Goal: Contribute content: Contribute content

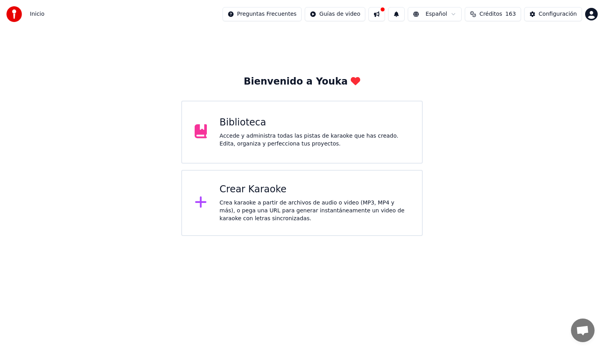
click at [291, 145] on div "Accede y administra todas las pistas de karaoke que has creado. Edita, organiza…" at bounding box center [314, 140] width 190 height 16
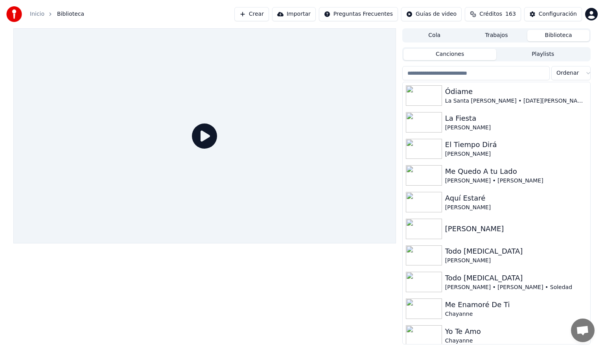
click at [456, 75] on input "search" at bounding box center [475, 73] width 147 height 14
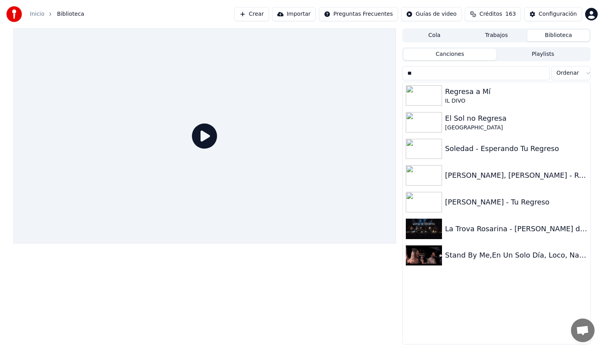
type input "*"
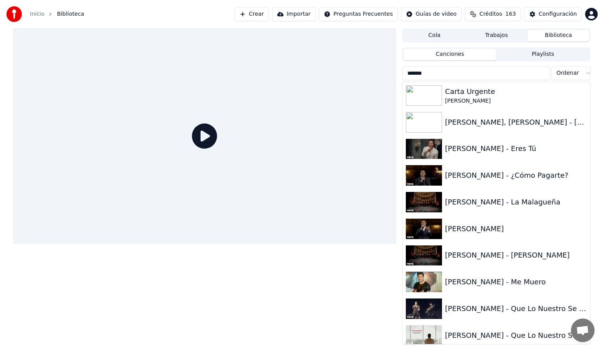
type input "******"
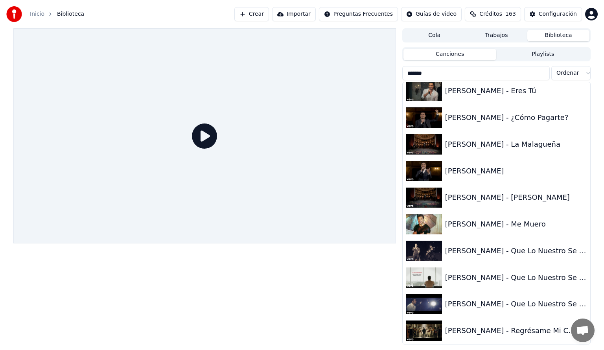
click at [426, 331] on img at bounding box center [424, 330] width 36 height 20
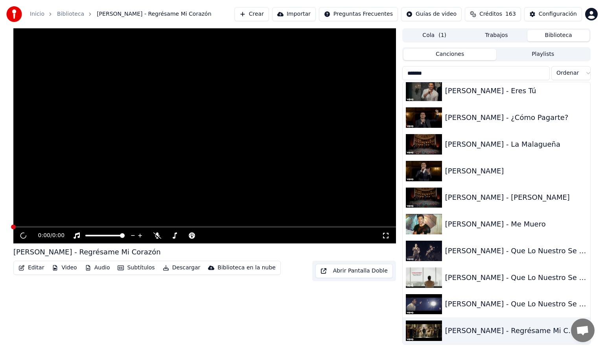
click at [426, 331] on img at bounding box center [424, 330] width 36 height 20
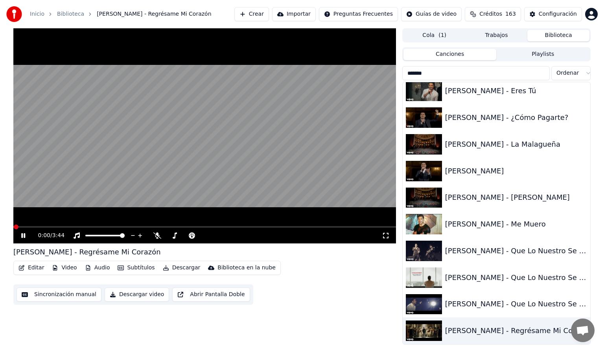
click at [95, 270] on button "Audio" at bounding box center [97, 267] width 31 height 11
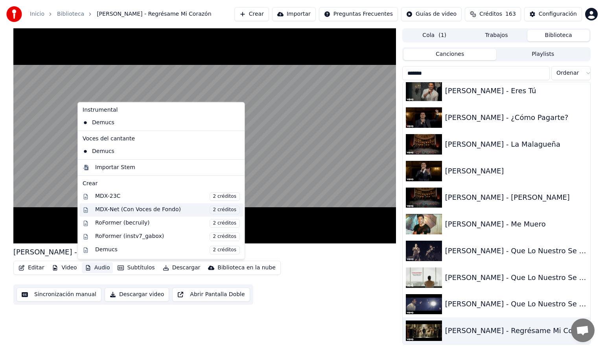
click at [124, 211] on div "MDX-Net (Con Voces de Fondo) 2 créditos" at bounding box center [167, 210] width 145 height 9
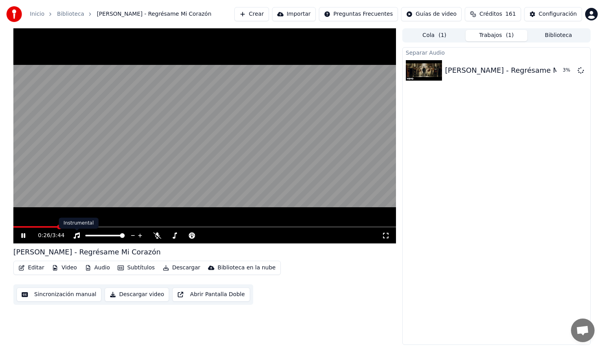
click at [58, 226] on span at bounding box center [204, 227] width 382 height 2
click at [78, 228] on span at bounding box center [45, 227] width 64 height 2
click at [21, 235] on icon at bounding box center [23, 235] width 4 height 5
click at [119, 228] on span at bounding box center [65, 227] width 105 height 2
click at [97, 226] on span at bounding box center [67, 227] width 109 height 2
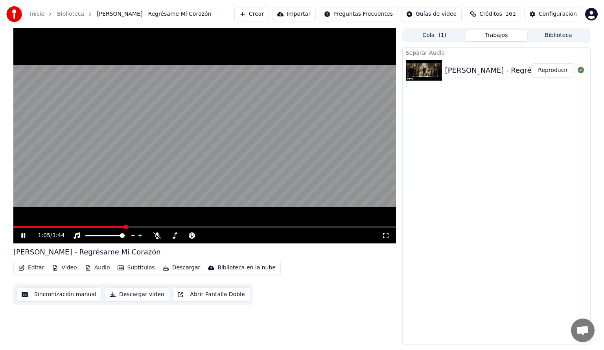
click at [20, 233] on icon at bounding box center [29, 235] width 18 height 6
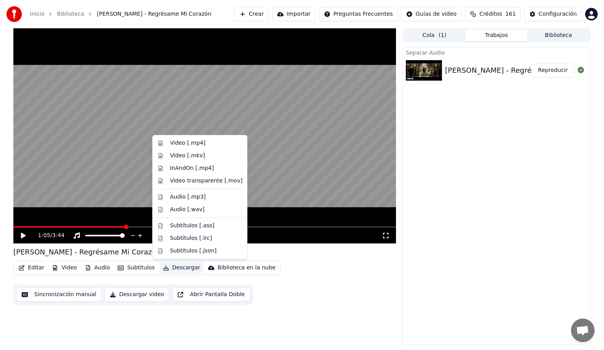
click at [173, 268] on button "Descargar" at bounding box center [182, 267] width 44 height 11
click at [180, 142] on div "Video [.mp4]" at bounding box center [187, 143] width 35 height 8
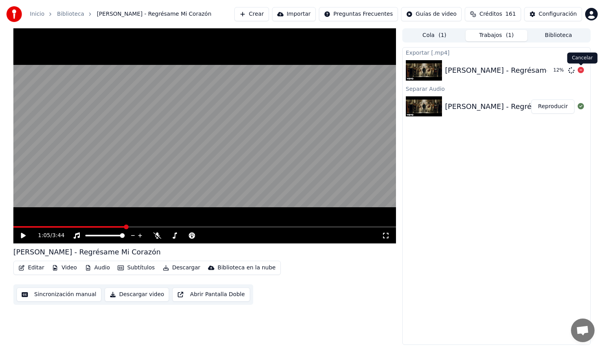
click at [580, 70] on icon at bounding box center [580, 70] width 6 height 6
click at [75, 233] on icon at bounding box center [77, 235] width 8 height 6
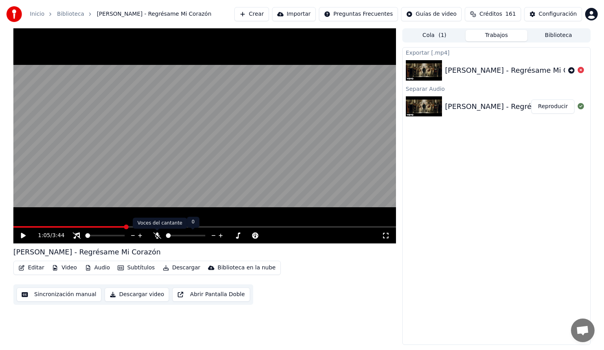
click at [157, 237] on icon at bounding box center [157, 235] width 8 height 6
click at [85, 236] on span at bounding box center [87, 235] width 5 height 5
click at [75, 233] on icon at bounding box center [77, 235] width 8 height 6
click at [159, 236] on icon at bounding box center [157, 235] width 4 height 6
click at [185, 269] on button "Descargar" at bounding box center [182, 267] width 44 height 11
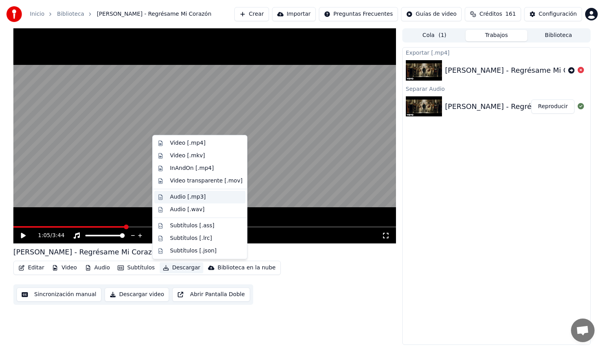
click at [181, 195] on div "Audio [.mp3]" at bounding box center [188, 197] width 36 height 8
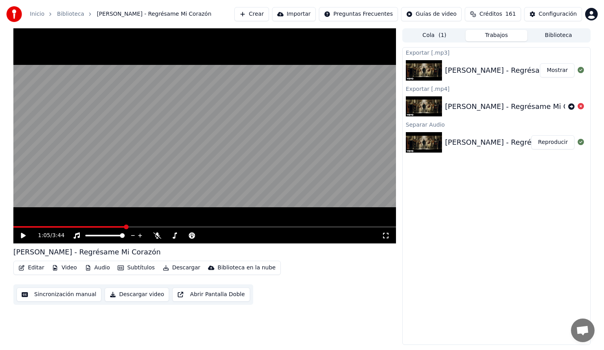
click at [24, 236] on icon at bounding box center [23, 236] width 5 height 6
click at [516, 233] on div "Exportar [.mp3] [PERSON_NAME] - Regrésame Mi Corazón Mostrar Exportar [.mp4] [P…" at bounding box center [496, 195] width 188 height 297
click at [24, 235] on icon at bounding box center [23, 235] width 4 height 5
click at [554, 69] on button "Mostrar" at bounding box center [557, 70] width 35 height 14
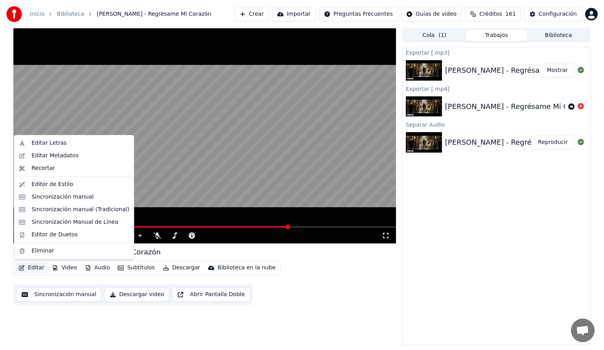
click at [30, 266] on button "Editar" at bounding box center [31, 267] width 32 height 11
click at [39, 143] on div "Editar Letras" at bounding box center [48, 143] width 35 height 8
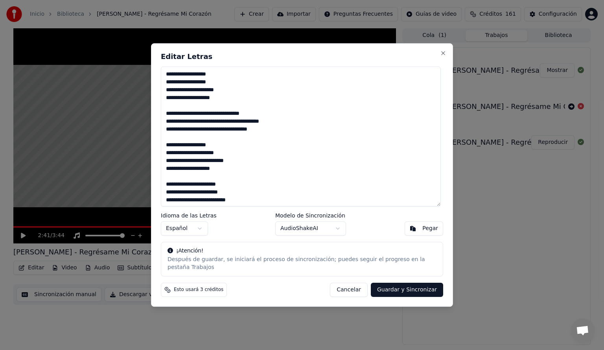
scroll to position [535, 0]
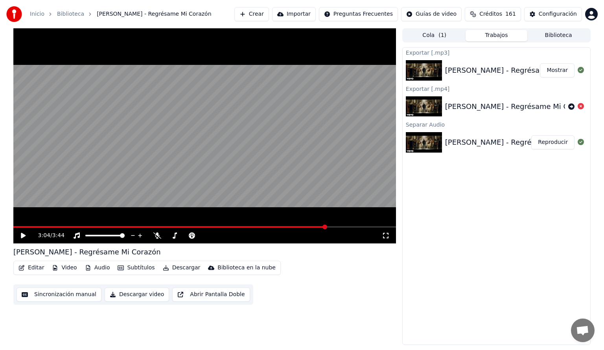
click at [326, 227] on span at bounding box center [204, 227] width 382 height 2
click at [22, 236] on icon at bounding box center [23, 236] width 5 height 6
click at [340, 226] on span at bounding box center [204, 227] width 382 height 2
click at [329, 227] on span at bounding box center [171, 227] width 316 height 2
click at [156, 233] on icon at bounding box center [157, 235] width 8 height 6
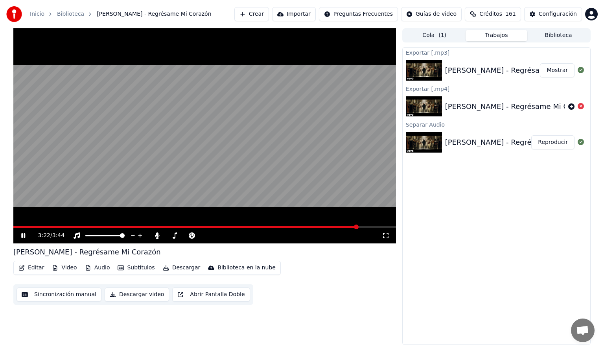
click at [337, 226] on span at bounding box center [185, 227] width 344 height 2
click at [336, 226] on span at bounding box center [185, 227] width 345 height 2
click at [23, 236] on icon at bounding box center [29, 235] width 18 height 6
click at [29, 268] on button "Editar" at bounding box center [31, 267] width 32 height 11
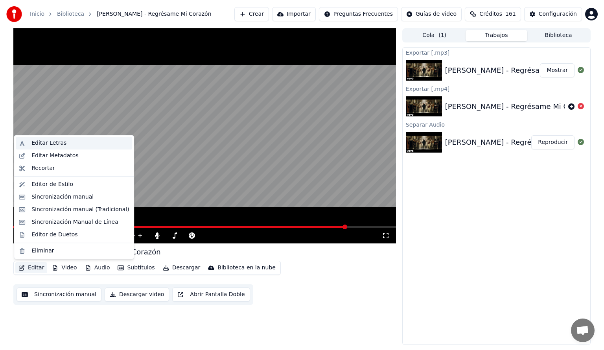
click at [39, 142] on div "Editar Letras" at bounding box center [48, 143] width 35 height 8
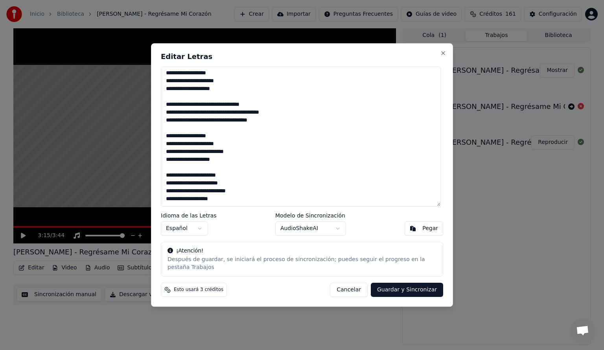
drag, startPoint x: 236, startPoint y: 208, endPoint x: 165, endPoint y: 141, distance: 97.0
click at [165, 141] on textarea at bounding box center [301, 136] width 280 height 140
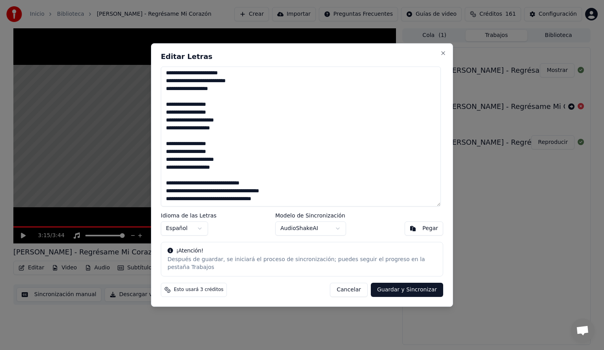
scroll to position [472, 0]
click at [390, 288] on button "Guardar y Sincronizar" at bounding box center [407, 290] width 72 height 14
type textarea "**********"
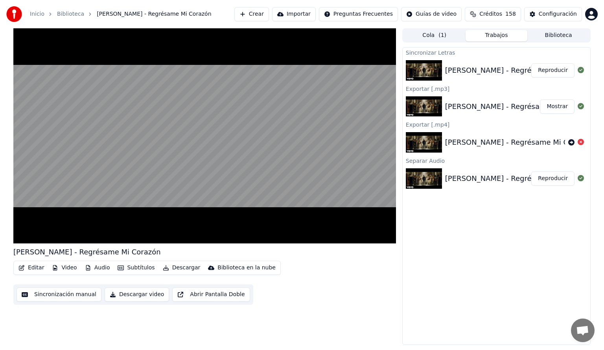
click at [279, 209] on video at bounding box center [204, 135] width 382 height 215
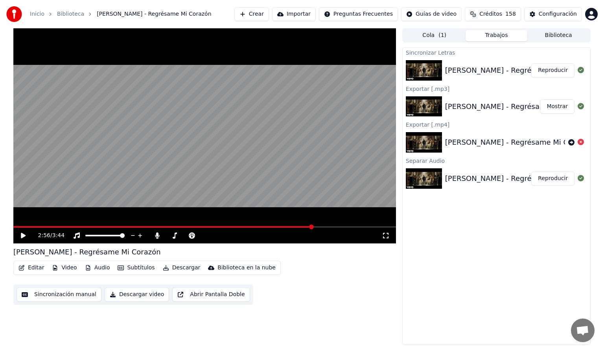
click at [312, 226] on span at bounding box center [162, 227] width 299 height 2
click at [22, 236] on icon at bounding box center [23, 236] width 5 height 6
click at [327, 226] on span at bounding box center [204, 227] width 382 height 2
click at [316, 227] on span at bounding box center [164, 227] width 303 height 2
click at [21, 236] on icon at bounding box center [23, 235] width 4 height 5
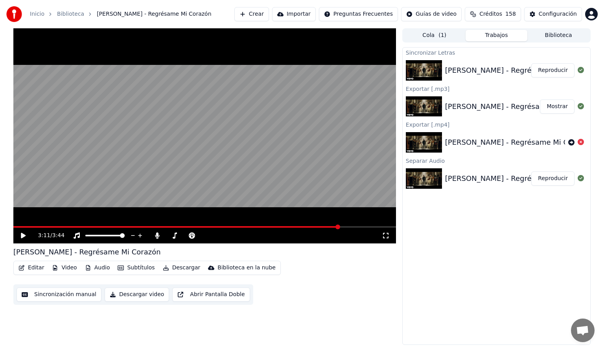
click at [31, 266] on button "Editar" at bounding box center [31, 267] width 32 height 11
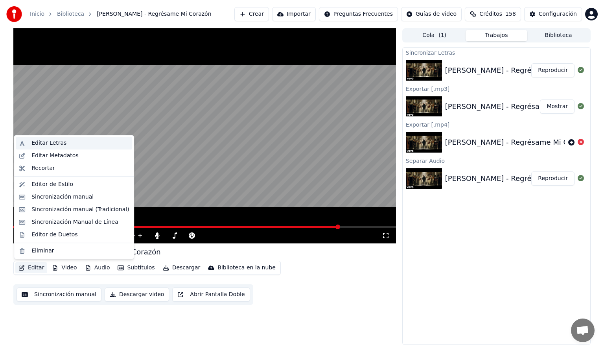
click at [40, 143] on div "Editar Letras" at bounding box center [48, 143] width 35 height 8
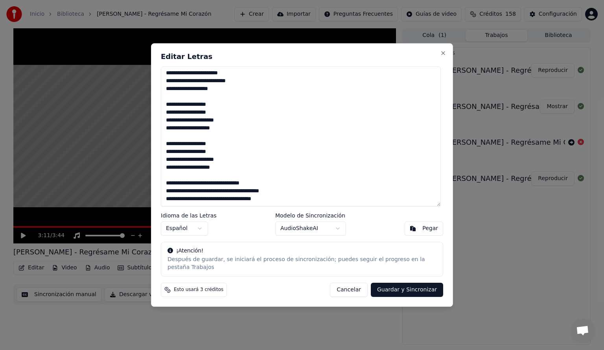
drag, startPoint x: 290, startPoint y: 192, endPoint x: 159, endPoint y: 171, distance: 132.5
click at [159, 171] on div "Editar Letras Idioma de las Letras Español Modelo de Sincronización AudioShakeA…" at bounding box center [302, 174] width 302 height 263
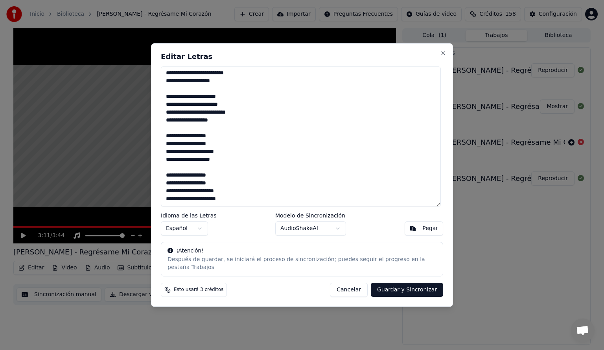
scroll to position [448, 0]
click at [390, 285] on button "Guardar y Sincronizar" at bounding box center [407, 290] width 72 height 14
type textarea "**********"
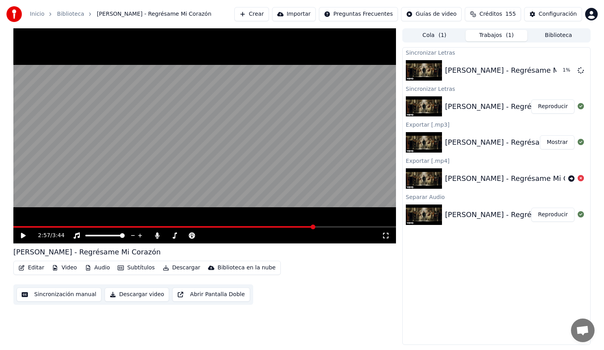
click at [313, 226] on span at bounding box center [163, 227] width 301 height 2
click at [323, 228] on span at bounding box center [200, 227] width 374 height 2
click at [22, 236] on icon at bounding box center [23, 236] width 5 height 6
click at [25, 235] on icon at bounding box center [23, 235] width 4 height 5
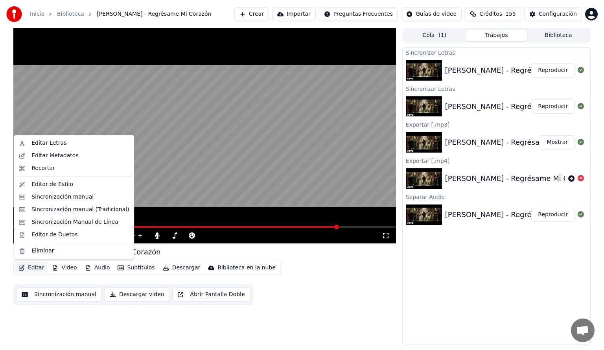
click at [33, 264] on button "Editar" at bounding box center [31, 267] width 32 height 11
click at [44, 222] on div "Sincronización Manual de Línea" at bounding box center [74, 222] width 87 height 8
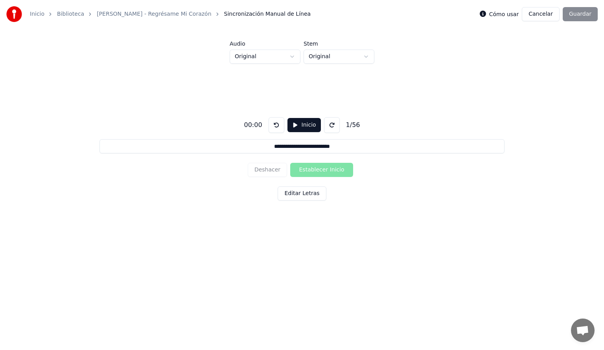
click at [299, 124] on button "Inicio" at bounding box center [303, 125] width 33 height 14
click at [332, 127] on button at bounding box center [334, 125] width 16 height 16
click at [272, 125] on button at bounding box center [274, 125] width 16 height 16
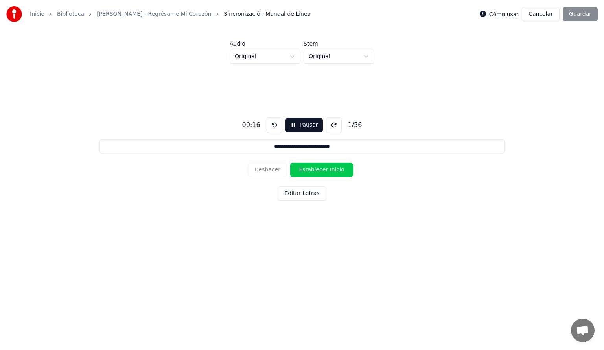
click at [307, 171] on button "Establecer Inicio" at bounding box center [321, 170] width 63 height 14
click at [307, 171] on button "Establecer Fin" at bounding box center [321, 170] width 63 height 14
click at [307, 171] on button "Establecer Inicio" at bounding box center [321, 170] width 63 height 14
click at [307, 171] on button "Establecer Fin" at bounding box center [321, 170] width 63 height 14
click at [307, 171] on button "Establecer Inicio" at bounding box center [321, 170] width 63 height 14
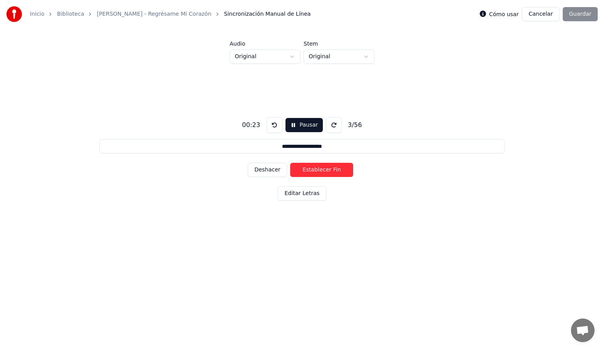
click at [307, 171] on button "Establecer Fin" at bounding box center [321, 170] width 63 height 14
click at [307, 171] on button "Establecer Inicio" at bounding box center [321, 170] width 63 height 14
click at [307, 171] on button "Establecer Fin" at bounding box center [321, 170] width 63 height 14
click at [307, 171] on button "Establecer Inicio" at bounding box center [321, 170] width 63 height 14
click at [307, 171] on button "Establecer Fin" at bounding box center [321, 170] width 63 height 14
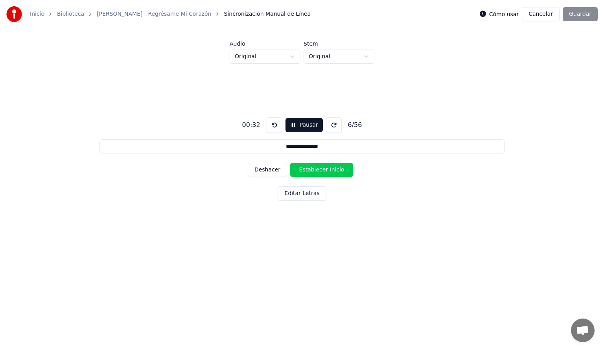
click at [307, 171] on button "Establecer Inicio" at bounding box center [321, 170] width 63 height 14
click at [307, 171] on button "Establecer Fin" at bounding box center [321, 170] width 63 height 14
click at [307, 171] on button "Establecer Inicio" at bounding box center [321, 170] width 63 height 14
click at [307, 171] on button "Establecer Fin" at bounding box center [321, 170] width 63 height 14
click at [307, 171] on button "Establecer Inicio" at bounding box center [321, 170] width 63 height 14
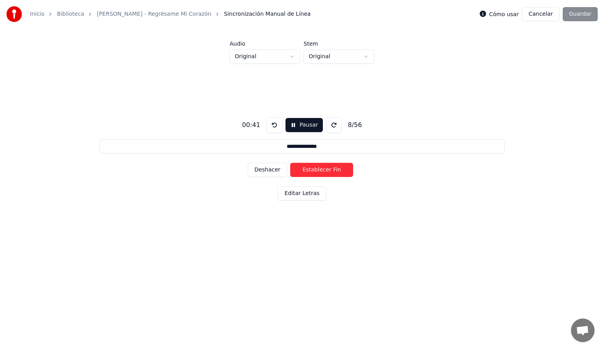
click at [307, 171] on button "Establecer Fin" at bounding box center [321, 170] width 63 height 14
click at [307, 171] on button "Establecer Inicio" at bounding box center [321, 170] width 63 height 14
click at [307, 171] on button "Establecer Fin" at bounding box center [321, 170] width 63 height 14
click at [307, 171] on button "Establecer Inicio" at bounding box center [321, 170] width 63 height 14
click at [307, 171] on button "Establecer Fin" at bounding box center [321, 170] width 63 height 14
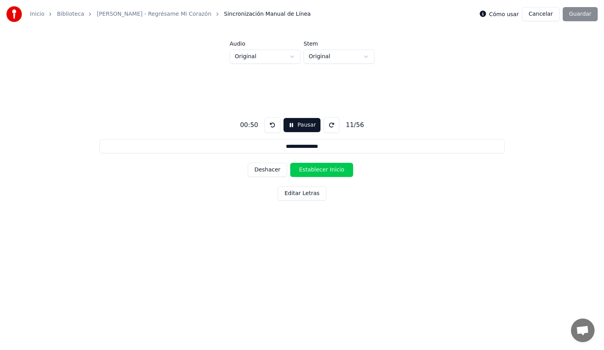
click at [307, 171] on button "Establecer Inicio" at bounding box center [321, 170] width 63 height 14
click at [307, 171] on button "Establecer Fin" at bounding box center [321, 170] width 63 height 14
click at [307, 171] on button "Establecer Inicio" at bounding box center [321, 170] width 63 height 14
click at [307, 171] on button "Establecer Fin" at bounding box center [321, 170] width 63 height 14
click at [269, 171] on button "Deshacer" at bounding box center [267, 170] width 39 height 14
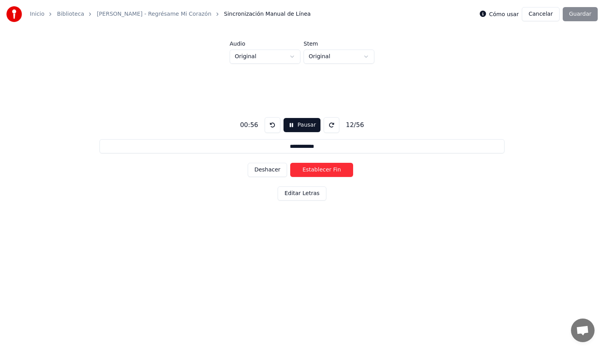
click at [310, 169] on button "Establecer Fin" at bounding box center [321, 170] width 63 height 14
click at [310, 169] on button "Establecer Inicio" at bounding box center [321, 170] width 63 height 14
click at [310, 169] on button "Establecer Fin" at bounding box center [321, 170] width 63 height 14
click at [310, 169] on button "Establecer Inicio" at bounding box center [321, 170] width 63 height 14
click at [310, 169] on button "Establecer Fin" at bounding box center [321, 170] width 63 height 14
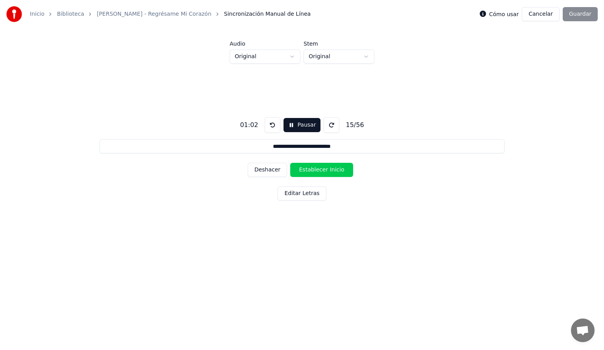
click at [310, 169] on button "Establecer Inicio" at bounding box center [321, 170] width 63 height 14
click at [310, 169] on button "Establecer Fin" at bounding box center [321, 170] width 63 height 14
click at [310, 169] on button "Establecer Inicio" at bounding box center [321, 170] width 63 height 14
click at [310, 169] on button "Establecer Fin" at bounding box center [321, 170] width 63 height 14
click at [310, 169] on button "Establecer Inicio" at bounding box center [321, 170] width 63 height 14
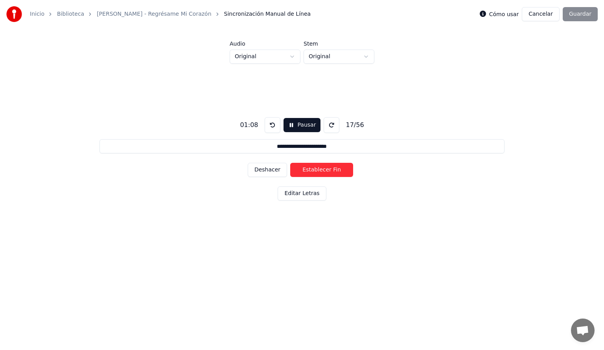
click at [310, 169] on button "Establecer Fin" at bounding box center [321, 170] width 63 height 14
click at [310, 169] on button "Establecer Inicio" at bounding box center [321, 170] width 63 height 14
click at [310, 169] on button "Establecer Fin" at bounding box center [321, 170] width 63 height 14
click at [310, 169] on button "Establecer Inicio" at bounding box center [321, 170] width 63 height 14
click at [310, 169] on button "Establecer Fin" at bounding box center [321, 170] width 63 height 14
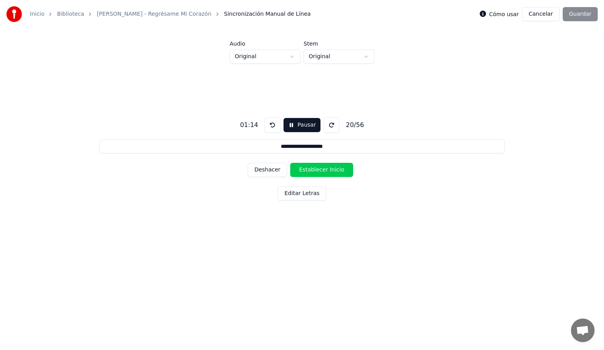
click at [310, 169] on button "Establecer Inicio" at bounding box center [321, 170] width 63 height 14
click at [310, 169] on button "Establecer Fin" at bounding box center [321, 170] width 63 height 14
click at [310, 169] on button "Establecer Inicio" at bounding box center [321, 170] width 63 height 14
click at [310, 169] on button "Establecer Fin" at bounding box center [321, 170] width 63 height 14
click at [310, 169] on button "Establecer Inicio" at bounding box center [321, 170] width 63 height 14
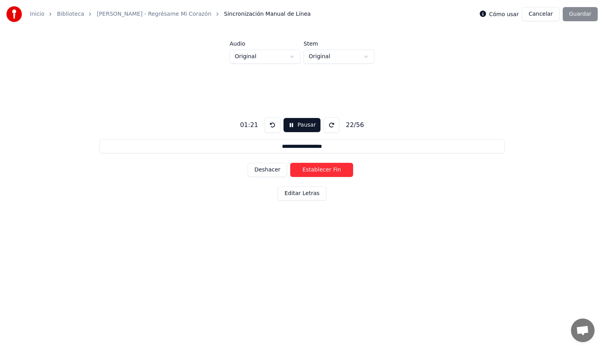
click at [310, 169] on button "Establecer Fin" at bounding box center [321, 170] width 63 height 14
click at [310, 169] on button "Establecer Inicio" at bounding box center [321, 170] width 63 height 14
click at [310, 169] on button "Establecer Fin" at bounding box center [321, 170] width 63 height 14
click at [310, 169] on button "Establecer Inicio" at bounding box center [321, 170] width 63 height 14
click at [310, 169] on button "Establecer Fin" at bounding box center [321, 170] width 63 height 14
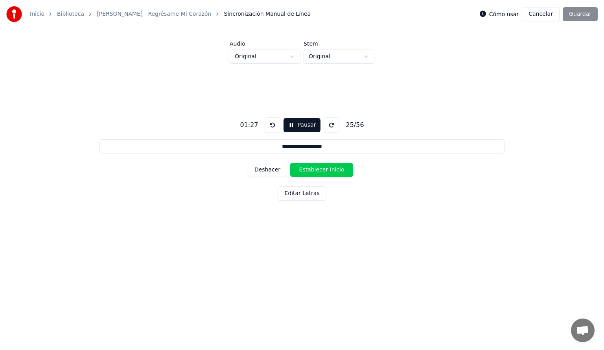
click at [310, 169] on button "Establecer Inicio" at bounding box center [321, 170] width 63 height 14
click at [310, 169] on button "Establecer Fin" at bounding box center [321, 170] width 63 height 14
click at [310, 169] on button "Establecer Inicio" at bounding box center [321, 170] width 63 height 14
click at [310, 169] on button "Establecer Fin" at bounding box center [321, 170] width 63 height 14
click at [310, 169] on button "Establecer Inicio" at bounding box center [321, 170] width 63 height 14
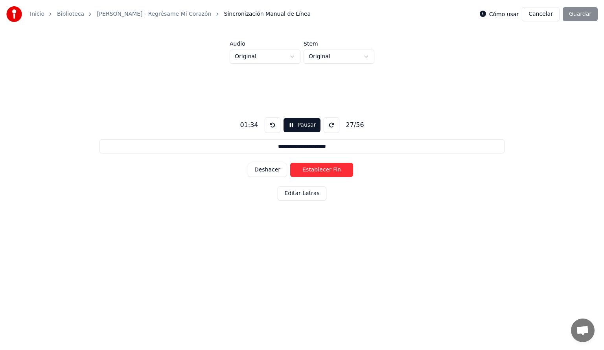
click at [310, 169] on button "Establecer Fin" at bounding box center [321, 170] width 63 height 14
click at [310, 169] on button "Establecer Inicio" at bounding box center [321, 170] width 63 height 14
click at [310, 169] on button "Establecer Fin" at bounding box center [321, 170] width 63 height 14
click at [310, 169] on button "Establecer Inicio" at bounding box center [321, 170] width 63 height 14
click at [310, 169] on button "Establecer Fin" at bounding box center [321, 170] width 63 height 14
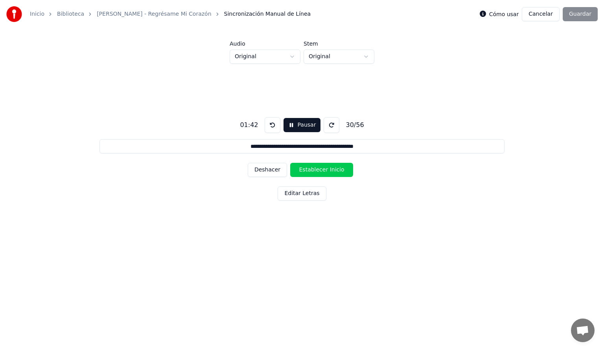
click at [310, 169] on button "Establecer Inicio" at bounding box center [321, 170] width 63 height 14
click at [310, 169] on button "Establecer Fin" at bounding box center [321, 170] width 63 height 14
click at [310, 169] on button "Establecer Inicio" at bounding box center [321, 170] width 63 height 14
click at [310, 169] on button "Establecer Fin" at bounding box center [321, 170] width 63 height 14
click at [310, 169] on button "Establecer Inicio" at bounding box center [321, 170] width 63 height 14
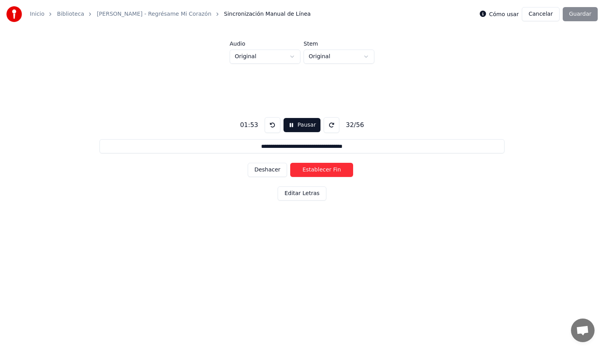
click at [310, 169] on button "Establecer Fin" at bounding box center [321, 170] width 63 height 14
click at [310, 169] on button "Establecer Inicio" at bounding box center [321, 170] width 63 height 14
click at [310, 169] on button "Establecer Fin" at bounding box center [321, 170] width 63 height 14
click at [310, 169] on button "Establecer Inicio" at bounding box center [321, 170] width 63 height 14
click at [310, 169] on button "Establecer Fin" at bounding box center [321, 170] width 63 height 14
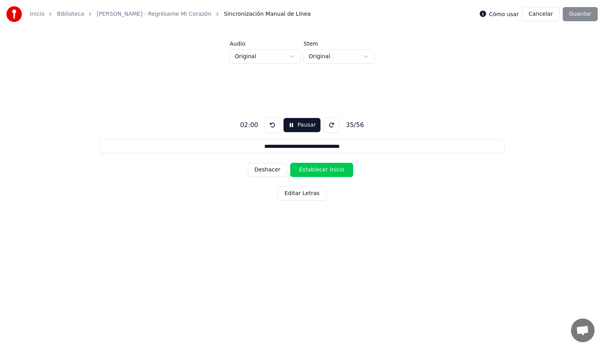
click at [310, 169] on button "Establecer Inicio" at bounding box center [321, 170] width 63 height 14
click at [268, 126] on button at bounding box center [272, 125] width 16 height 16
click at [270, 171] on button "Deshacer" at bounding box center [267, 170] width 39 height 14
click at [255, 174] on button "Deshacer" at bounding box center [267, 170] width 39 height 14
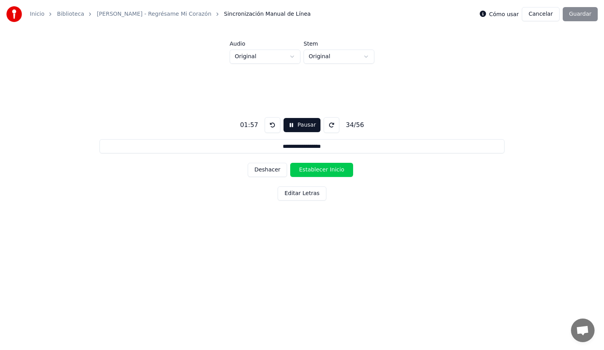
click at [309, 170] on button "Establecer Inicio" at bounding box center [321, 170] width 63 height 14
click at [309, 170] on button "Establecer Fin" at bounding box center [321, 170] width 63 height 14
click at [266, 171] on button "Deshacer" at bounding box center [267, 170] width 39 height 14
click at [314, 169] on button "Establecer Inicio" at bounding box center [321, 170] width 63 height 14
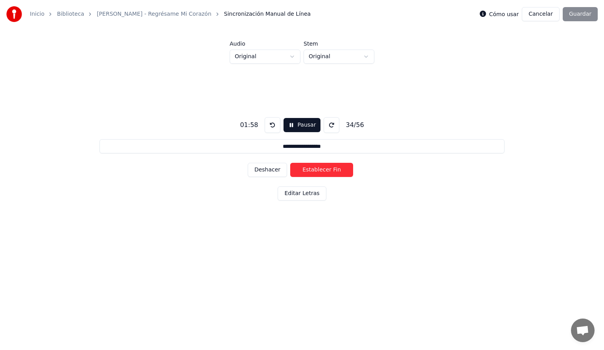
click at [314, 169] on button "Establecer Fin" at bounding box center [321, 170] width 63 height 14
click at [314, 169] on button "Establecer Inicio" at bounding box center [321, 170] width 63 height 14
click at [314, 169] on button "Establecer Fin" at bounding box center [321, 170] width 63 height 14
click at [314, 169] on button "Establecer Inicio" at bounding box center [321, 170] width 63 height 14
click at [314, 169] on button "Establecer Fin" at bounding box center [321, 170] width 63 height 14
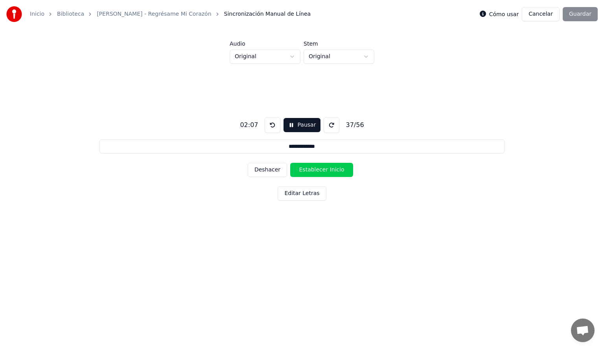
click at [314, 169] on button "Establecer Inicio" at bounding box center [321, 170] width 63 height 14
click at [314, 169] on button "Establecer Fin" at bounding box center [321, 170] width 63 height 14
click at [314, 169] on button "Establecer Inicio" at bounding box center [321, 170] width 63 height 14
click at [314, 169] on button "Establecer Fin" at bounding box center [321, 170] width 63 height 14
click at [314, 169] on button "Establecer Inicio" at bounding box center [321, 170] width 63 height 14
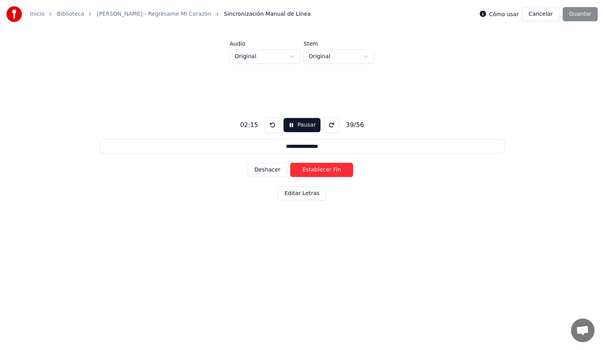
click at [314, 169] on button "Establecer Fin" at bounding box center [321, 170] width 63 height 14
click at [314, 169] on button "Establecer Inicio" at bounding box center [321, 170] width 63 height 14
click at [314, 169] on button "Establecer Fin" at bounding box center [321, 170] width 63 height 14
click at [314, 169] on button "Establecer Inicio" at bounding box center [321, 170] width 63 height 14
click at [314, 169] on button "Establecer Fin" at bounding box center [321, 170] width 63 height 14
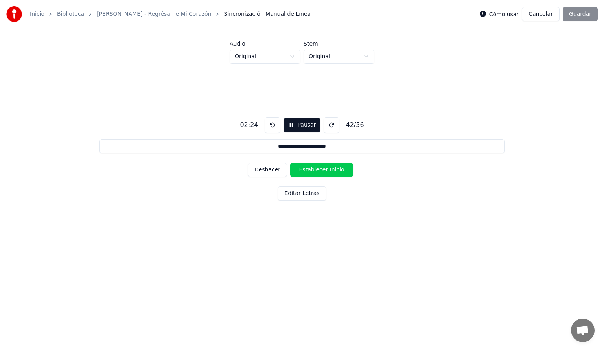
click at [314, 169] on button "Establecer Inicio" at bounding box center [321, 170] width 63 height 14
click at [314, 169] on button "Establecer Fin" at bounding box center [321, 170] width 63 height 14
click at [314, 169] on button "Establecer Inicio" at bounding box center [321, 170] width 63 height 14
click at [314, 169] on button "Establecer Fin" at bounding box center [321, 170] width 63 height 14
click at [314, 169] on button "Establecer Inicio" at bounding box center [321, 170] width 63 height 14
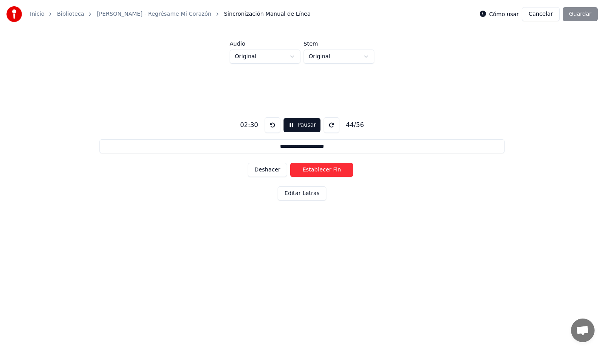
click at [314, 169] on button "Establecer Fin" at bounding box center [321, 170] width 63 height 14
click at [314, 169] on button "Establecer Inicio" at bounding box center [321, 170] width 63 height 14
click at [314, 169] on button "Establecer Fin" at bounding box center [321, 170] width 63 height 14
click at [314, 169] on button "Establecer Inicio" at bounding box center [321, 170] width 63 height 14
click at [314, 169] on button "Establecer Fin" at bounding box center [321, 170] width 63 height 14
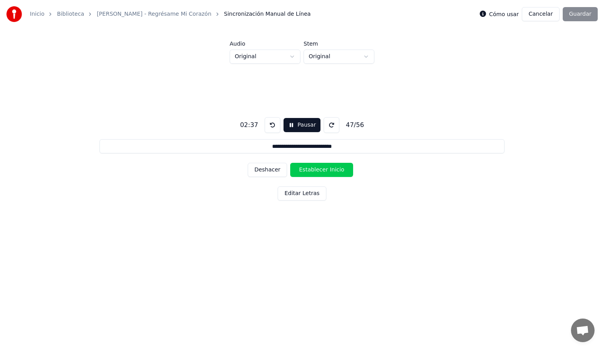
click at [314, 169] on button "Establecer Inicio" at bounding box center [321, 170] width 63 height 14
click at [314, 169] on button "Establecer Fin" at bounding box center [321, 170] width 63 height 14
click at [314, 169] on button "Establecer Inicio" at bounding box center [321, 170] width 63 height 14
click at [314, 169] on button "Establecer Fin" at bounding box center [321, 170] width 63 height 14
click at [314, 169] on button "Establecer Inicio" at bounding box center [321, 170] width 63 height 14
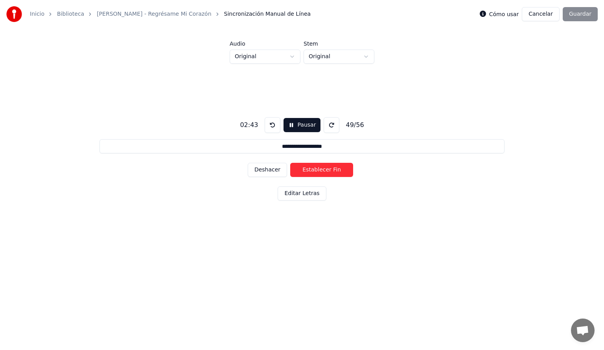
click at [314, 169] on button "Establecer Fin" at bounding box center [321, 170] width 63 height 14
click at [314, 169] on button "Establecer Inicio" at bounding box center [321, 170] width 63 height 14
click at [314, 169] on button "Establecer Fin" at bounding box center [321, 170] width 63 height 14
click at [314, 169] on button "Establecer Inicio" at bounding box center [321, 170] width 63 height 14
click at [314, 169] on button "Establecer Fin" at bounding box center [321, 170] width 63 height 14
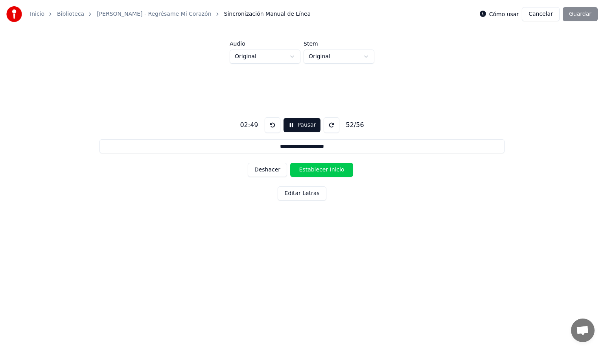
click at [314, 169] on button "Establecer Inicio" at bounding box center [321, 170] width 63 height 14
click at [314, 169] on button "Establecer Fin" at bounding box center [321, 170] width 63 height 14
click at [314, 169] on button "Establecer Inicio" at bounding box center [321, 170] width 63 height 14
click at [314, 169] on button "Establecer Fin" at bounding box center [321, 170] width 63 height 14
click at [314, 169] on button "Establecer Inicio" at bounding box center [321, 170] width 63 height 14
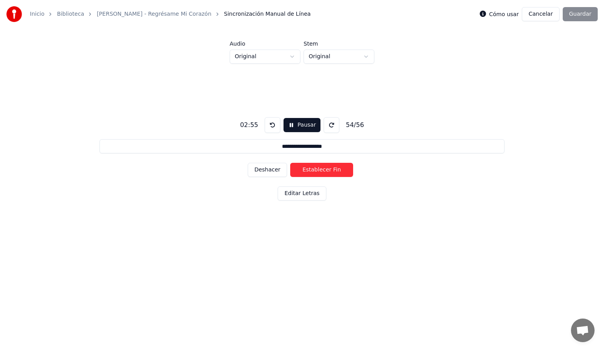
click at [314, 169] on button "Establecer Fin" at bounding box center [321, 170] width 63 height 14
click at [314, 169] on button "Establecer Inicio" at bounding box center [321, 170] width 63 height 14
click at [314, 169] on button "Establecer Fin" at bounding box center [321, 170] width 63 height 14
type input "**********"
click at [314, 169] on button "Establecer Inicio" at bounding box center [321, 170] width 63 height 14
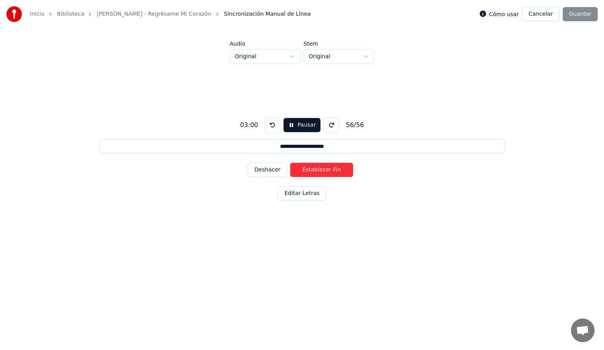
click at [314, 169] on button "Establecer Fin" at bounding box center [321, 170] width 63 height 14
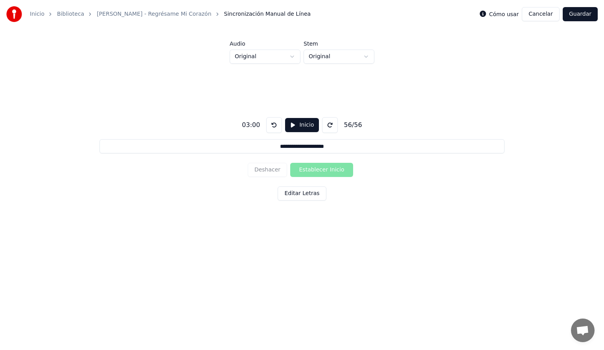
click at [577, 17] on button "Guardar" at bounding box center [579, 14] width 35 height 14
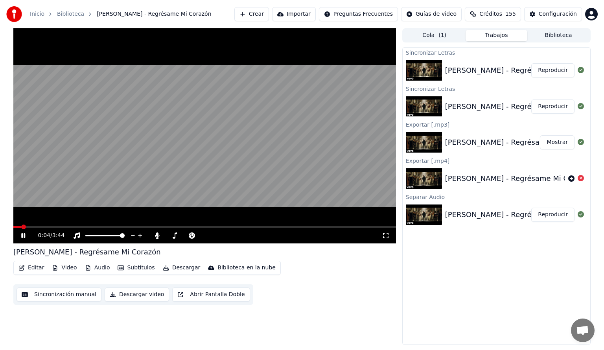
click at [23, 237] on icon at bounding box center [29, 235] width 18 height 6
click at [254, 227] on span at bounding box center [204, 227] width 382 height 2
click at [22, 236] on icon at bounding box center [23, 236] width 5 height 6
click at [304, 227] on span at bounding box center [204, 227] width 382 height 2
click at [332, 226] on span at bounding box center [204, 227] width 382 height 2
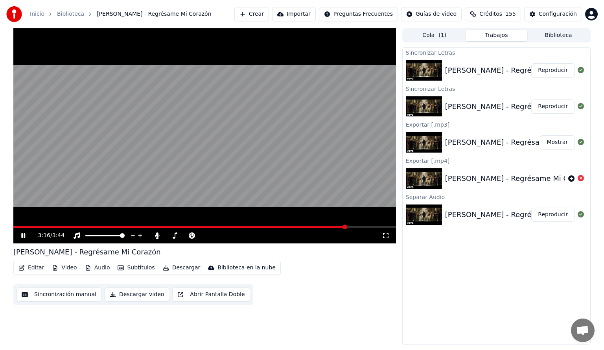
click at [347, 226] on span at bounding box center [204, 227] width 382 height 2
click at [333, 227] on span at bounding box center [173, 227] width 320 height 2
click at [324, 228] on span at bounding box center [168, 227] width 311 height 2
click at [312, 227] on span at bounding box center [170, 227] width 314 height 2
click at [22, 236] on icon at bounding box center [23, 235] width 4 height 5
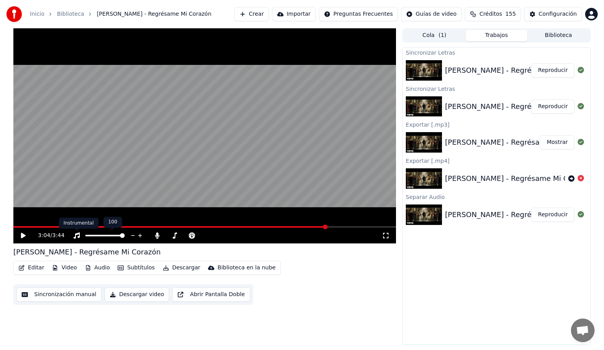
click at [75, 233] on icon at bounding box center [76, 235] width 6 height 6
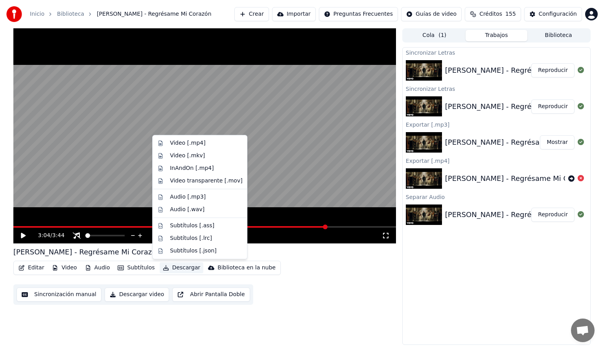
click at [178, 267] on button "Descargar" at bounding box center [182, 267] width 44 height 11
click at [189, 143] on div "Video [.mp4]" at bounding box center [187, 143] width 35 height 8
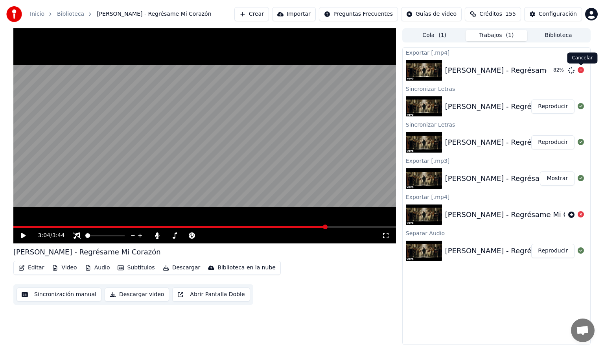
click at [579, 70] on icon at bounding box center [580, 70] width 6 height 6
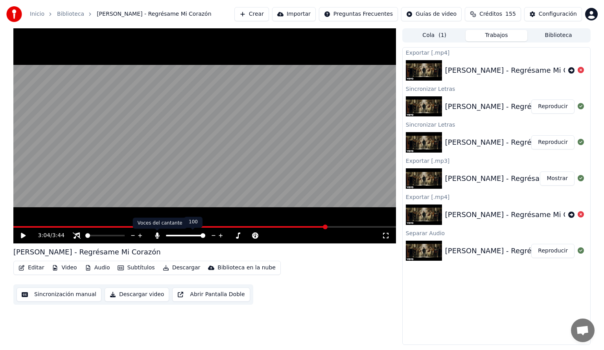
click at [156, 235] on icon at bounding box center [157, 235] width 4 height 6
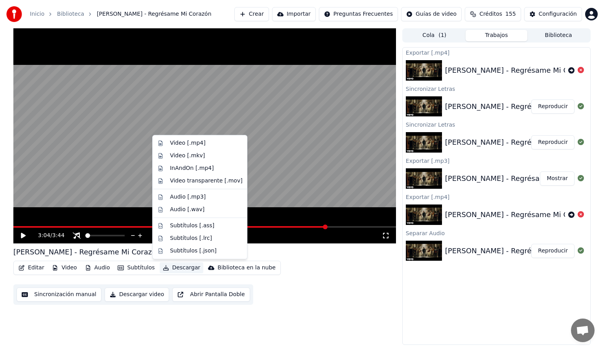
click at [173, 270] on button "Descargar" at bounding box center [182, 267] width 44 height 11
click at [186, 138] on div "Video [.mp4]" at bounding box center [199, 143] width 91 height 13
